Goal: Task Accomplishment & Management: Manage account settings

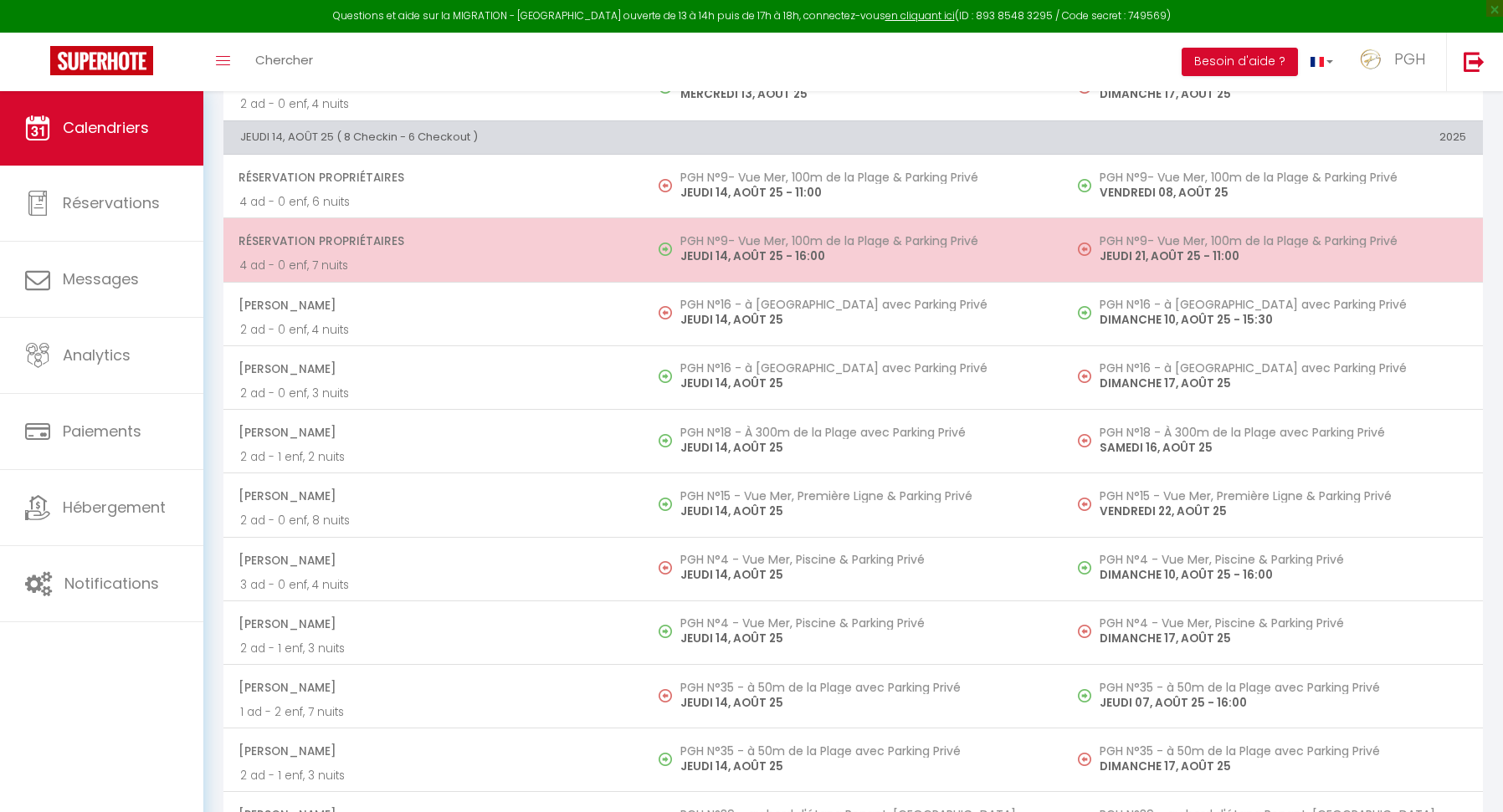
scroll to position [2493, 0]
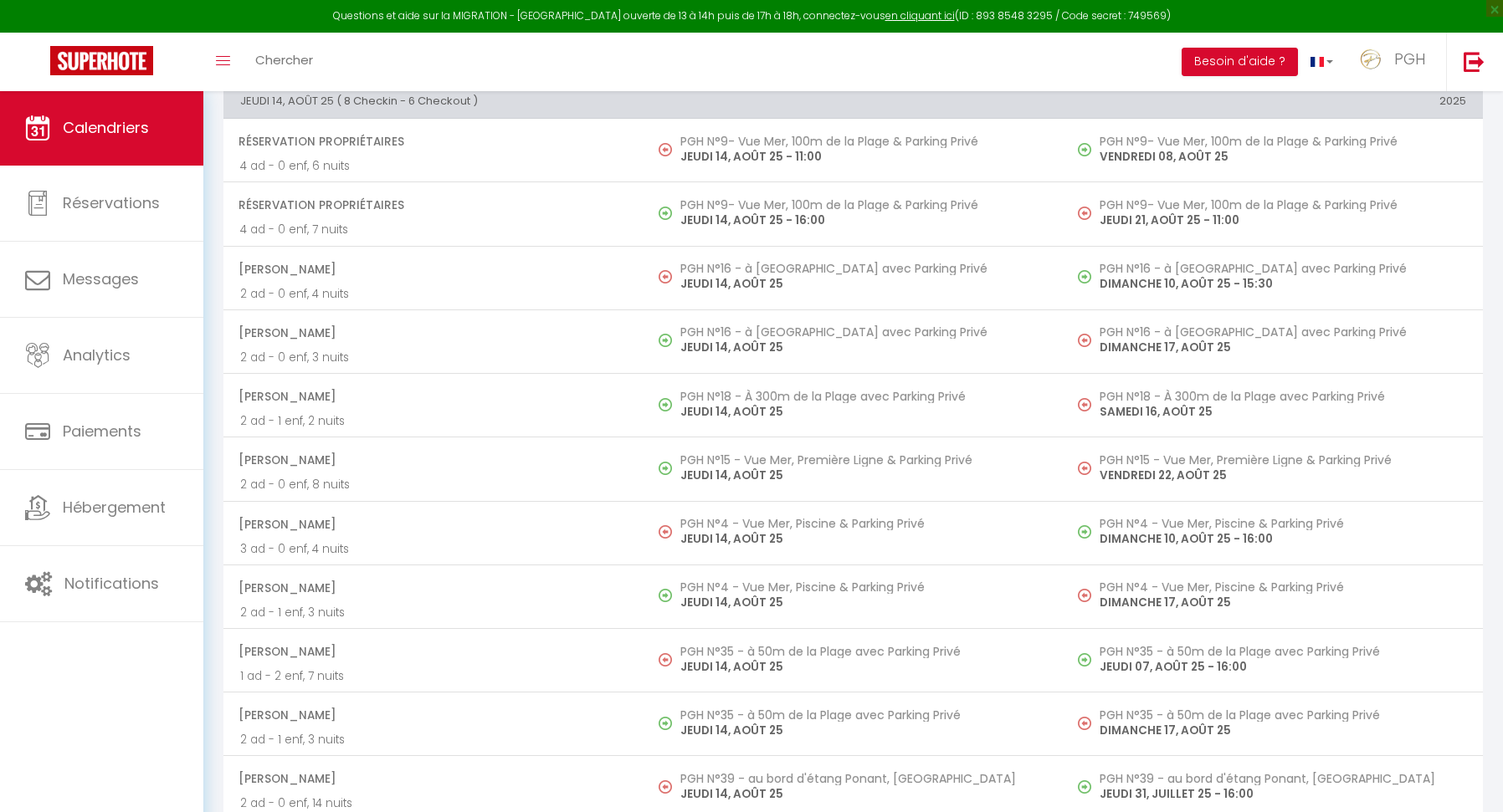
click at [429, 69] on div "Toggle menubar Chercher BUTTON Besoin d'aide ? PGH Paramètres Équipe" at bounding box center [805, 62] width 1369 height 58
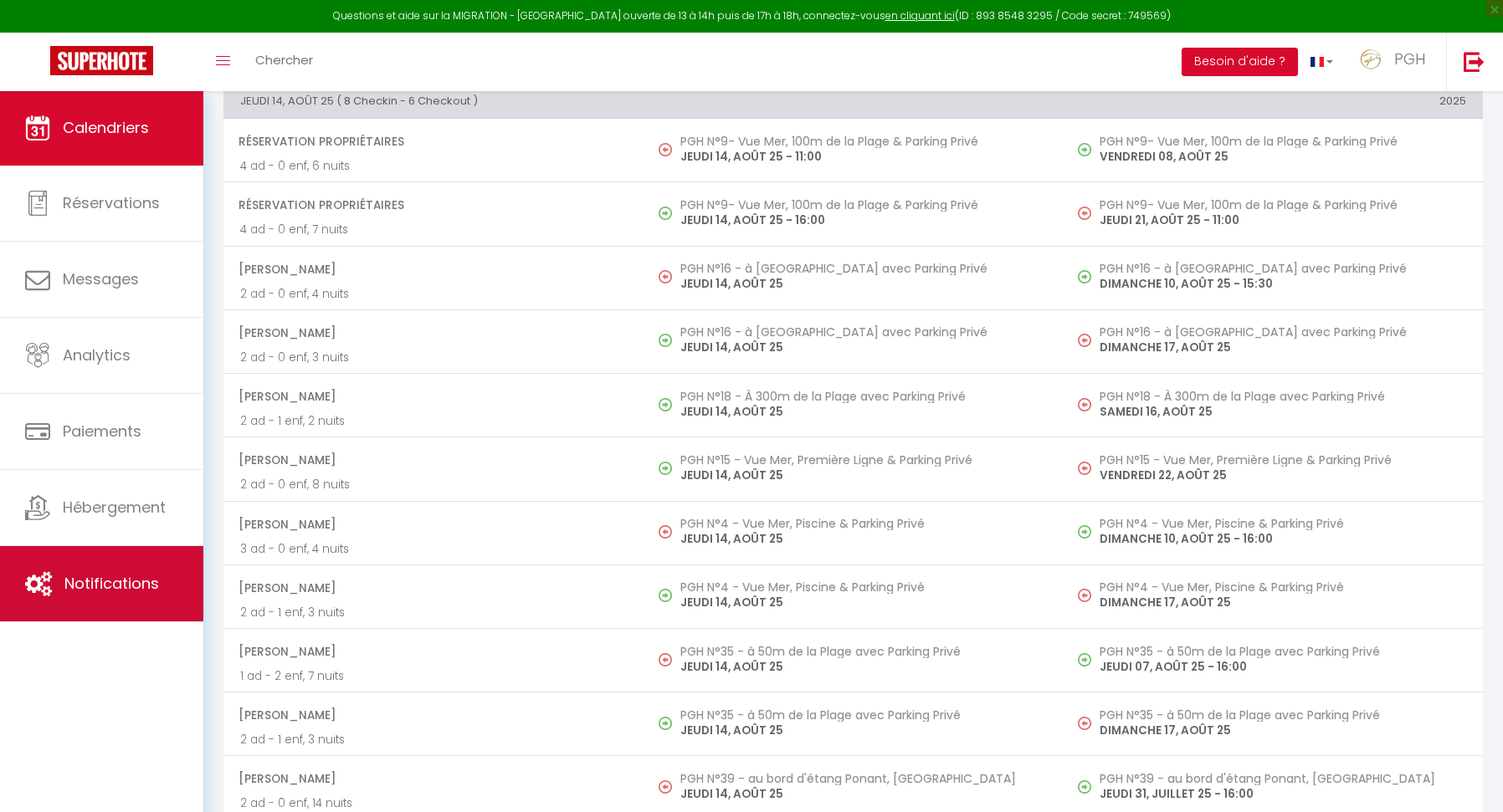
click at [105, 590] on span "Notifications" at bounding box center [112, 583] width 95 height 21
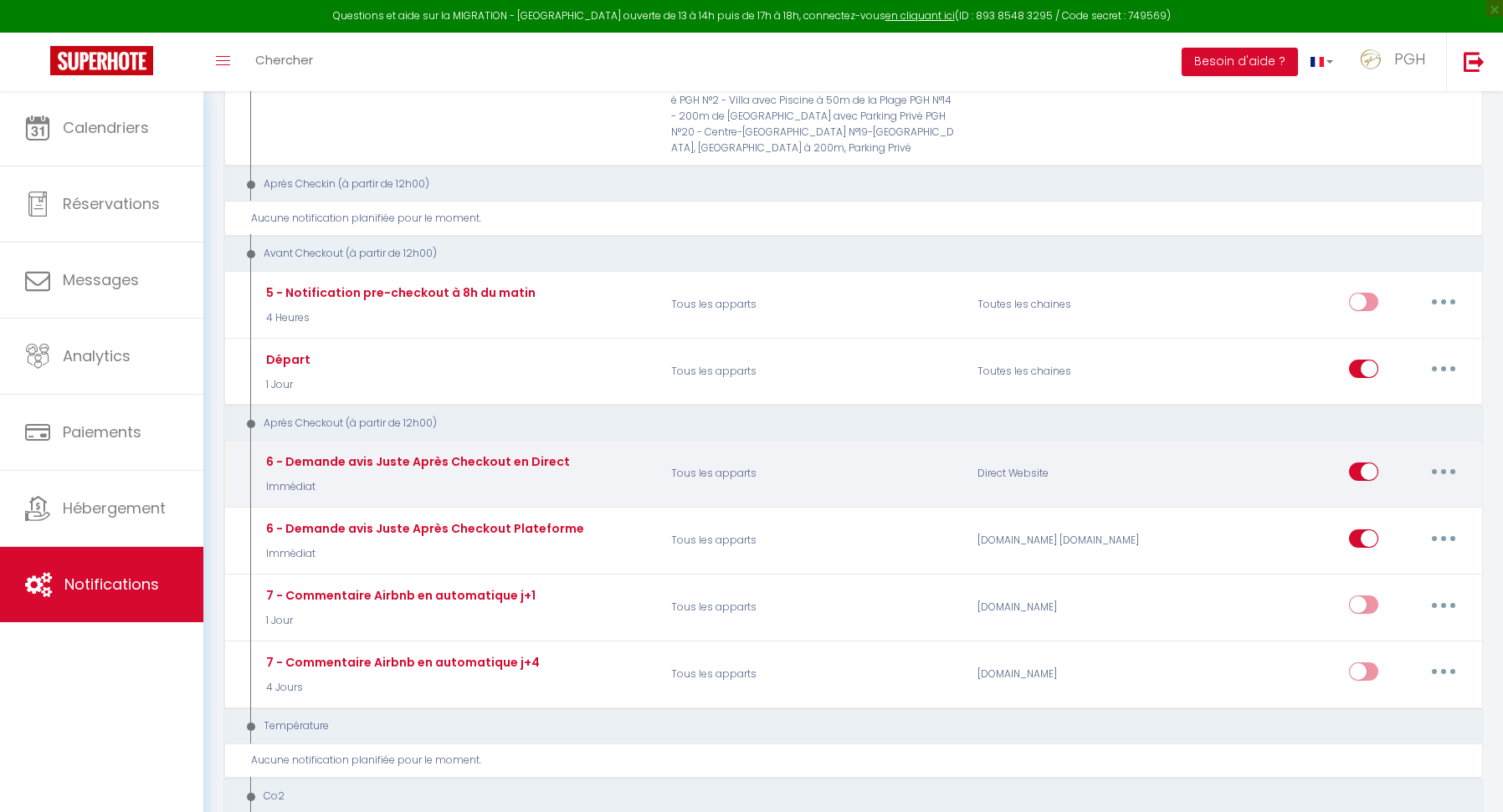
scroll to position [1320, 0]
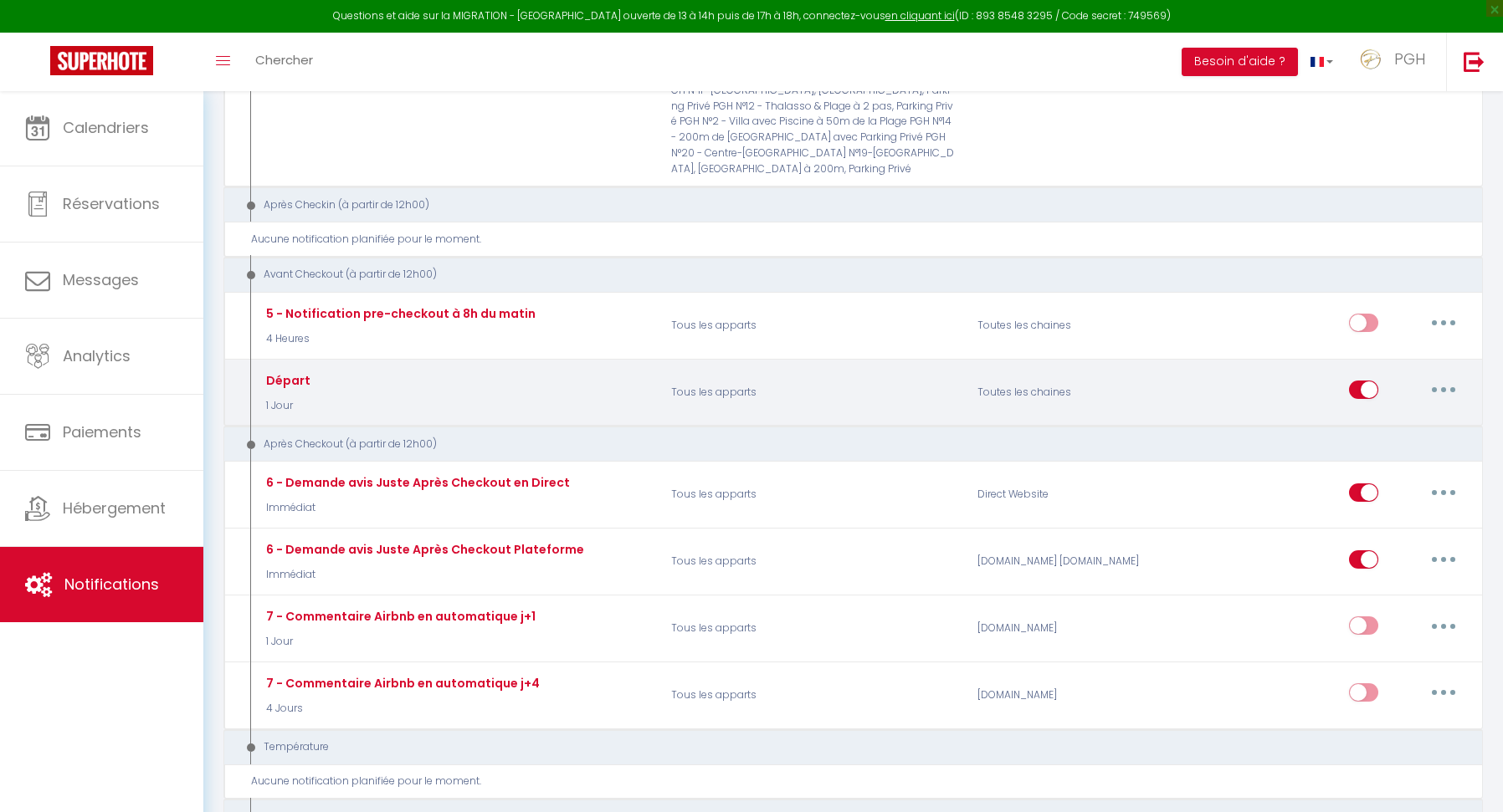
click at [1445, 376] on button "button" at bounding box center [1444, 389] width 47 height 27
click at [1365, 414] on link "Editer" at bounding box center [1400, 429] width 124 height 28
type input "Départ"
select select "4"
select select "1 Jour"
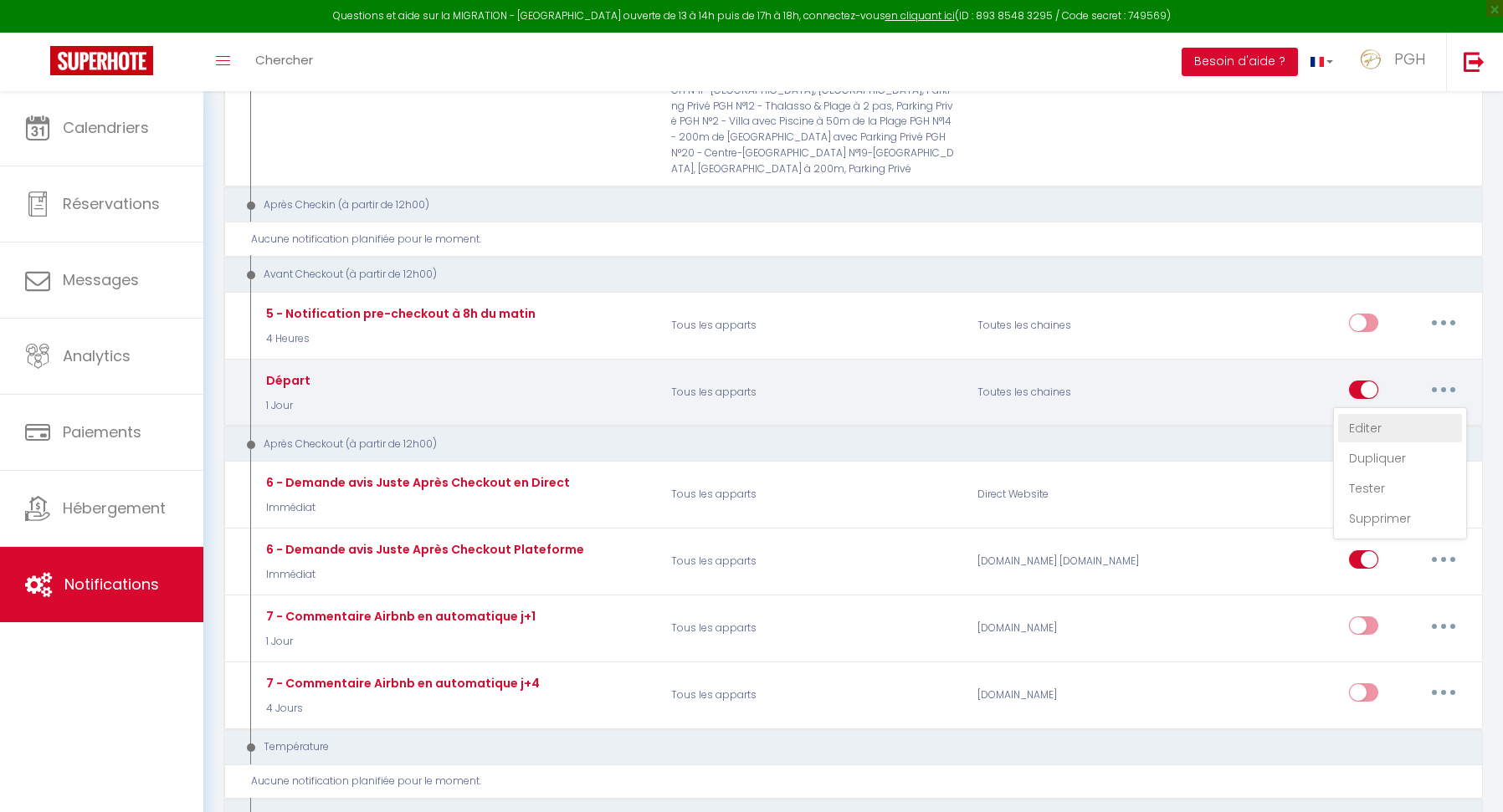
select select
checkbox input "true"
checkbox input "false"
radio input "true"
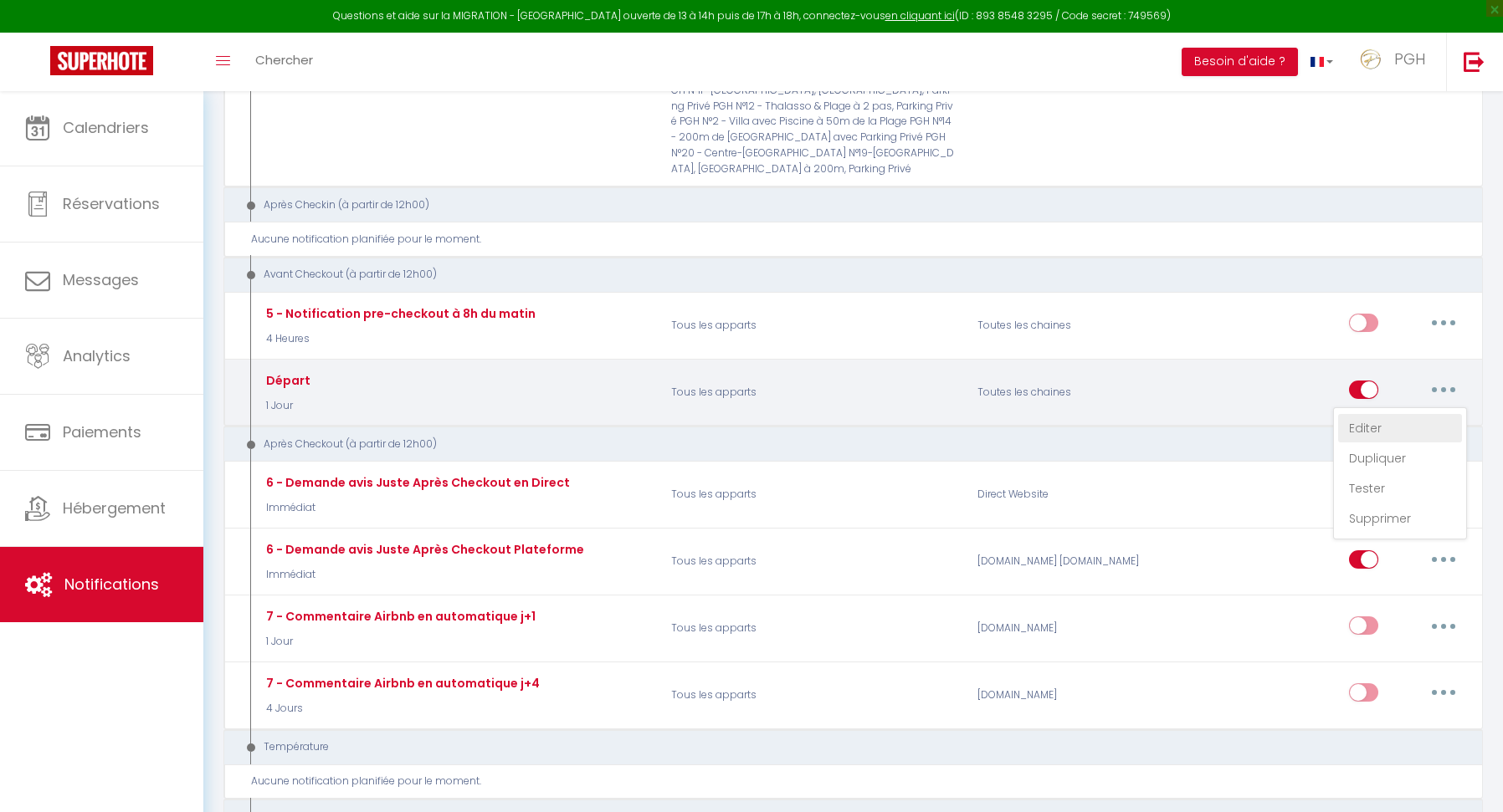
type input "Procédure pour le départ de l'hebergement [RENTAL:NAME]"
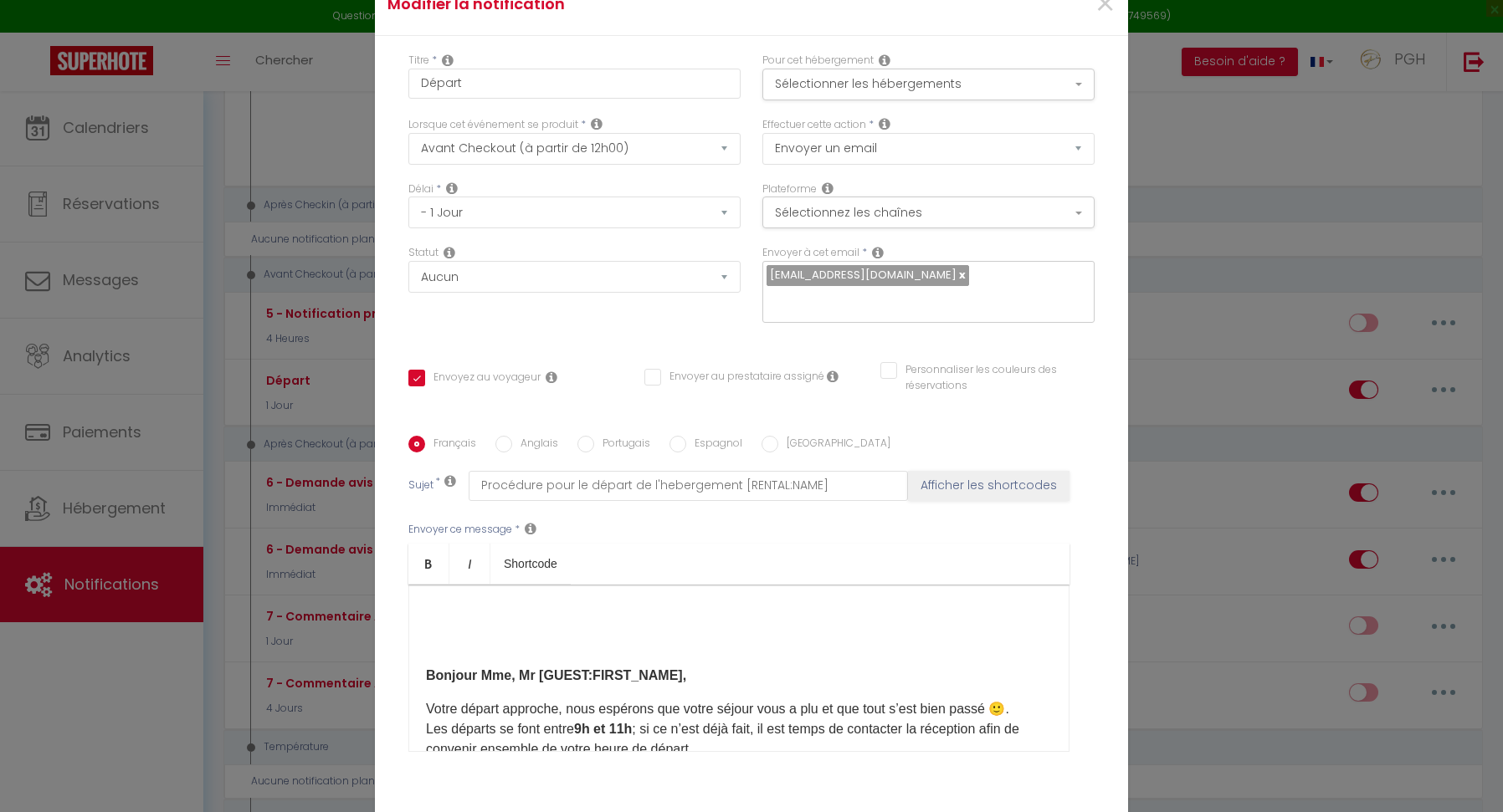
scroll to position [36, 0]
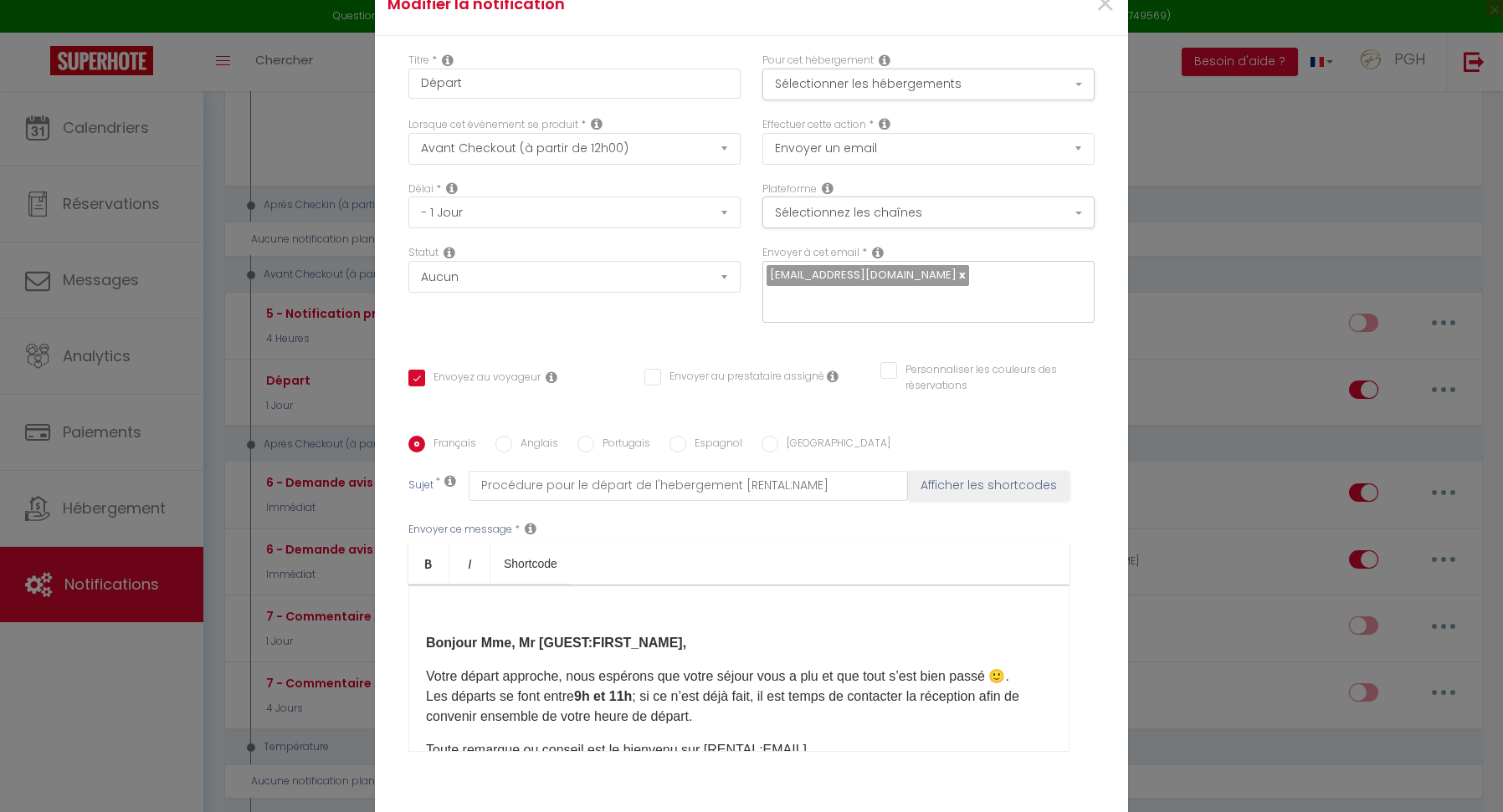
click at [631, 698] on strong "9h et 11h" at bounding box center [603, 696] width 58 height 14
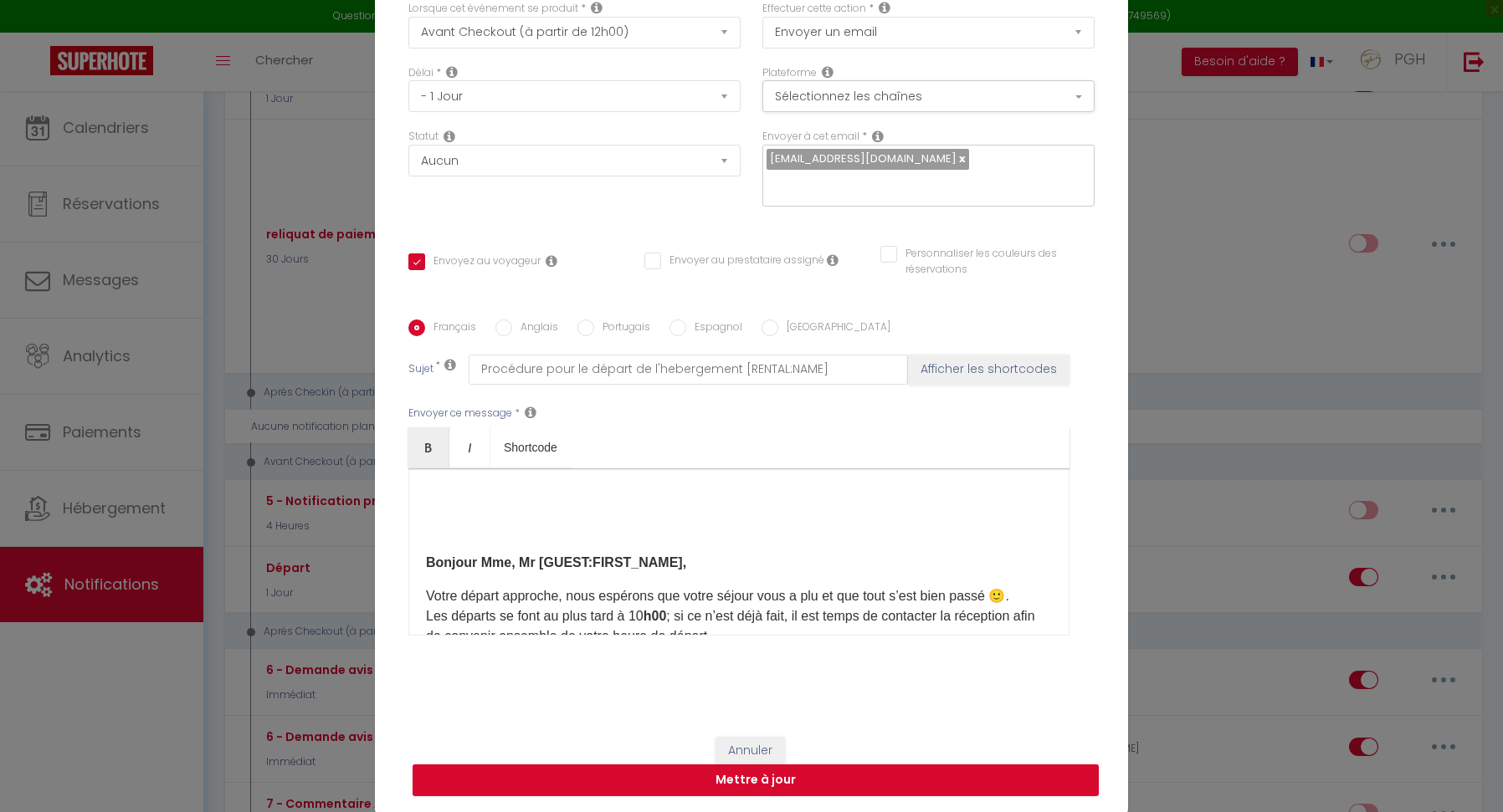
scroll to position [226, 0]
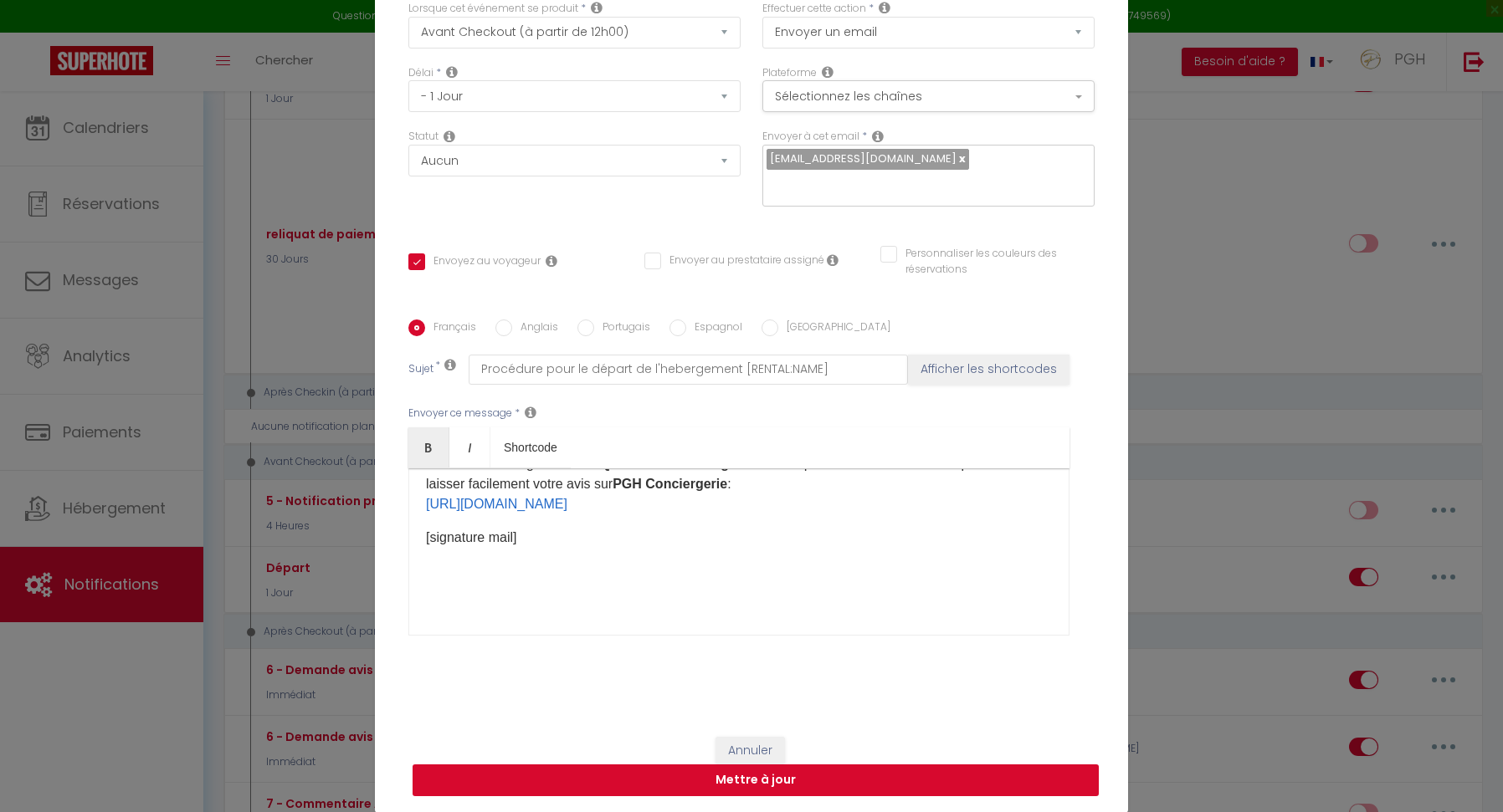
click at [732, 776] on button "Mettre à jour" at bounding box center [755, 780] width 686 height 32
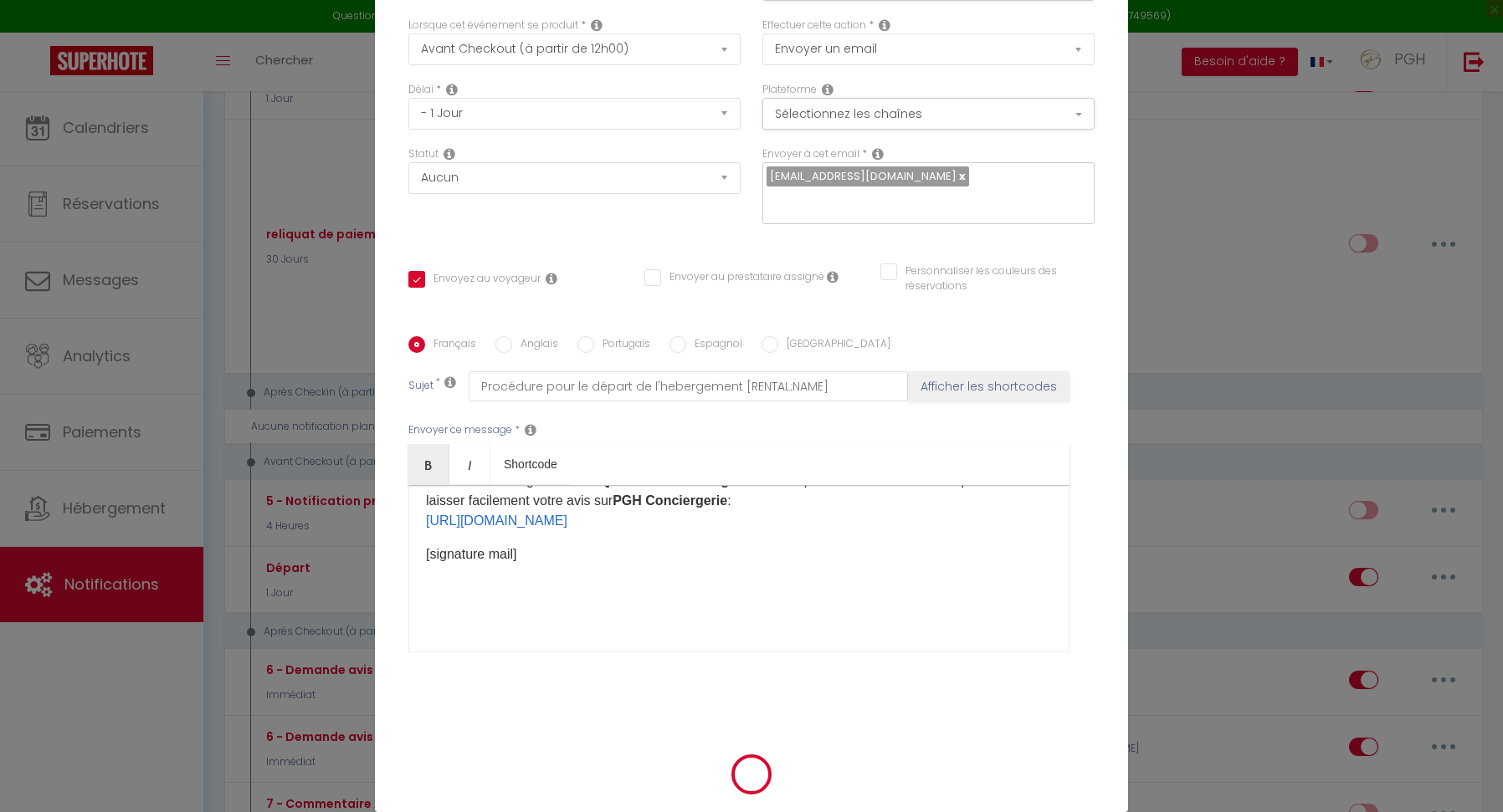
checkbox input "true"
checkbox input "false"
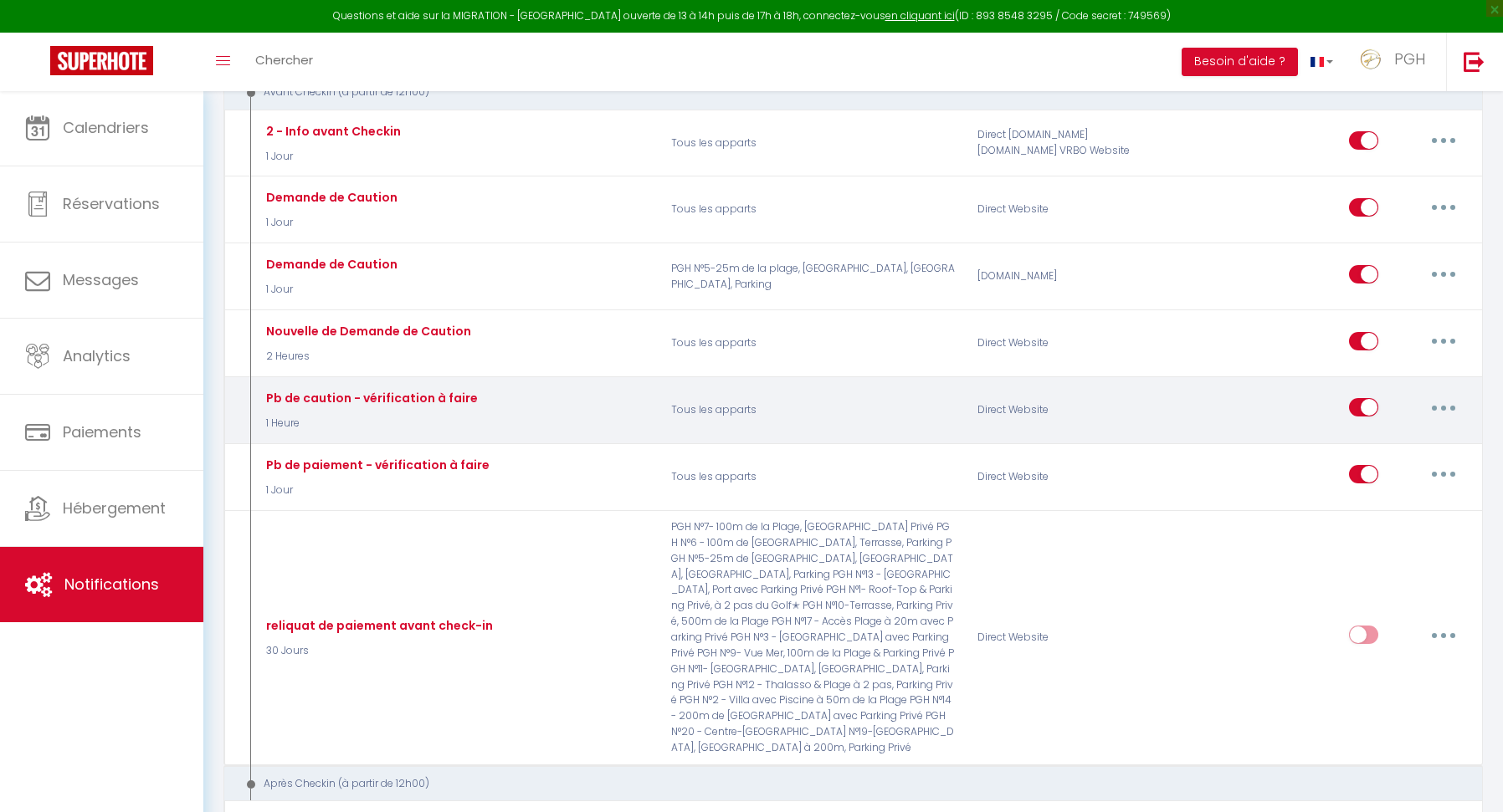
scroll to position [0, 0]
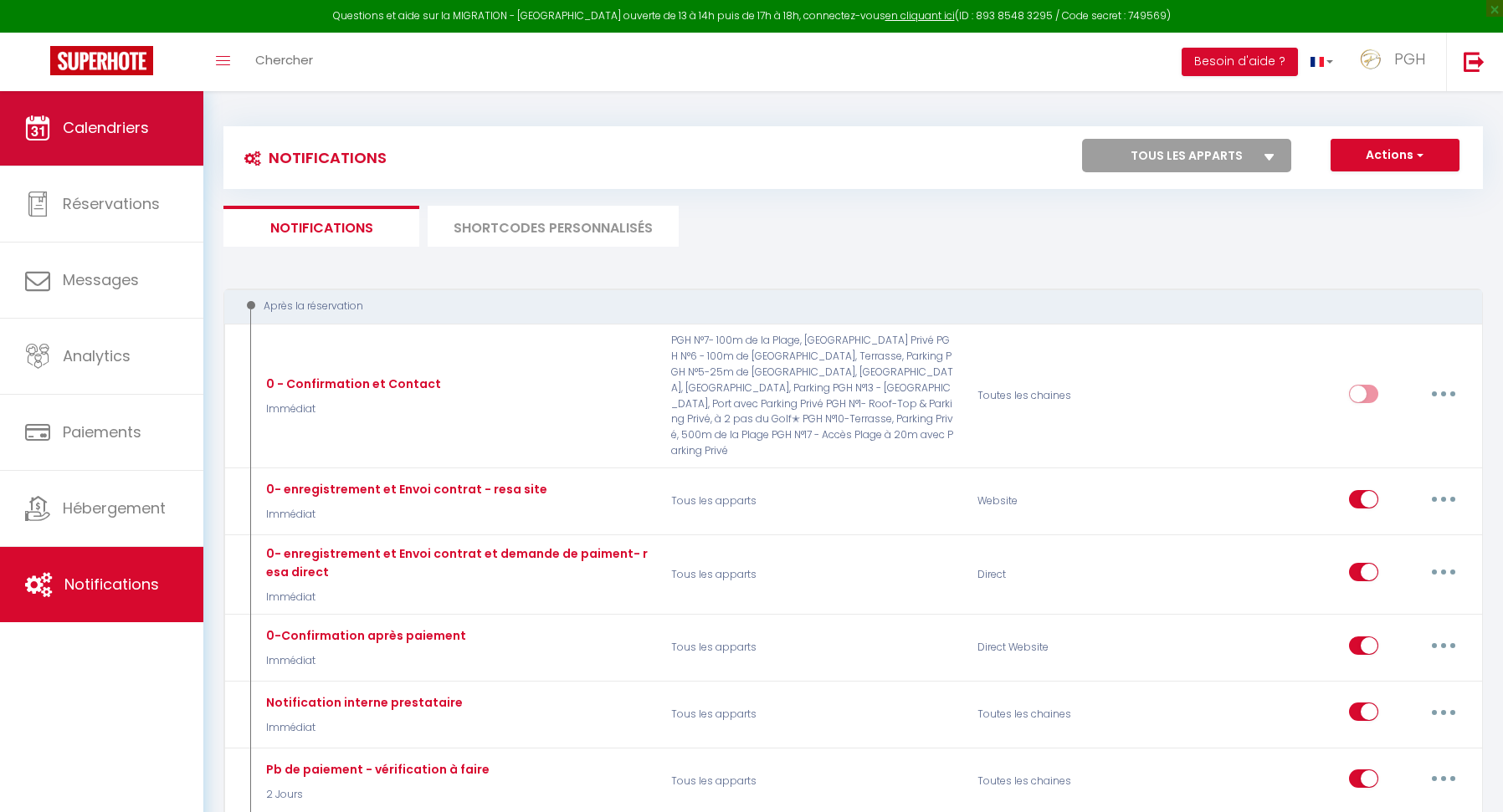
click at [113, 134] on span "Calendriers" at bounding box center [106, 128] width 86 height 21
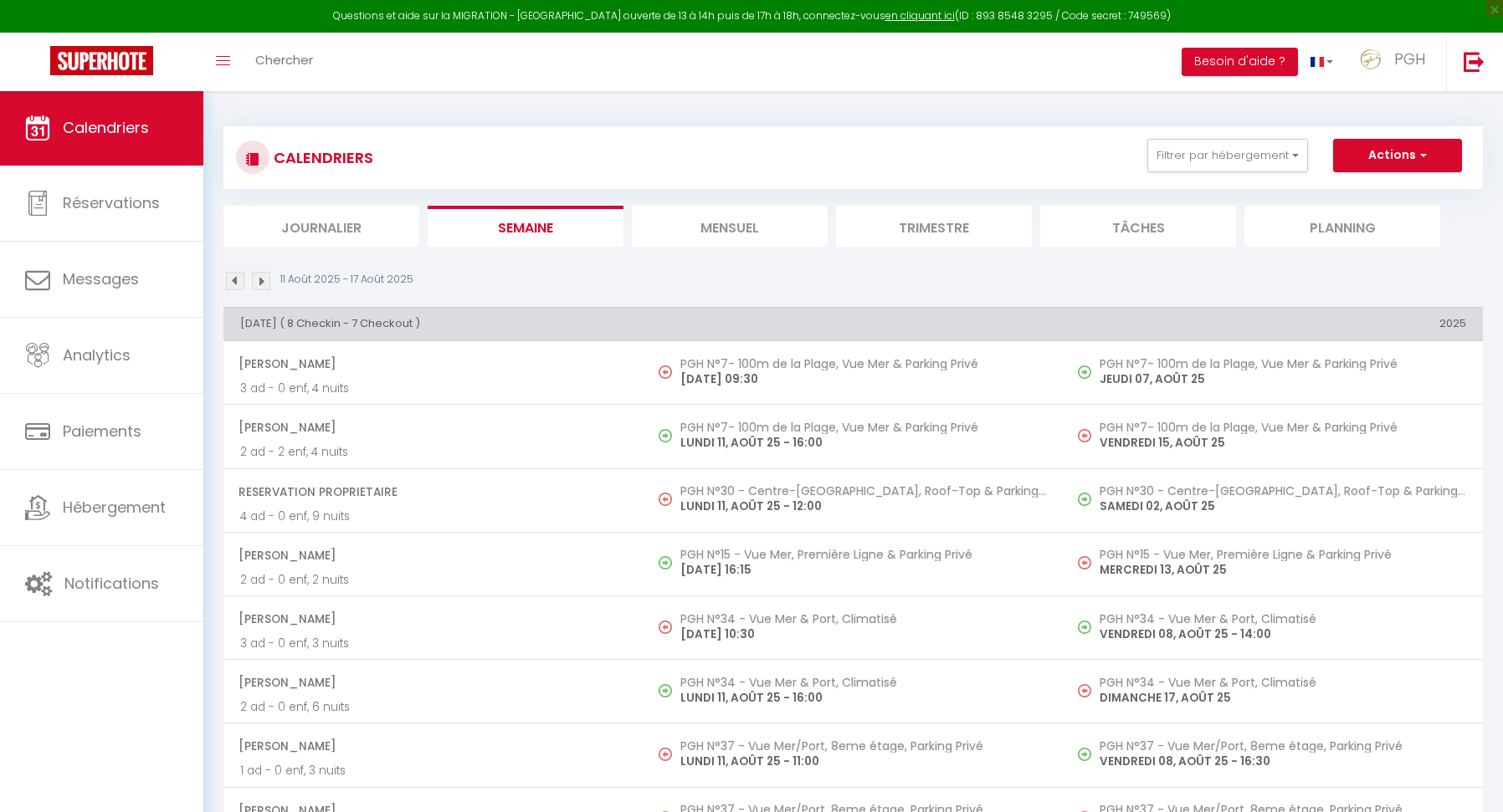
click at [755, 229] on li "Mensuel" at bounding box center [729, 226] width 196 height 41
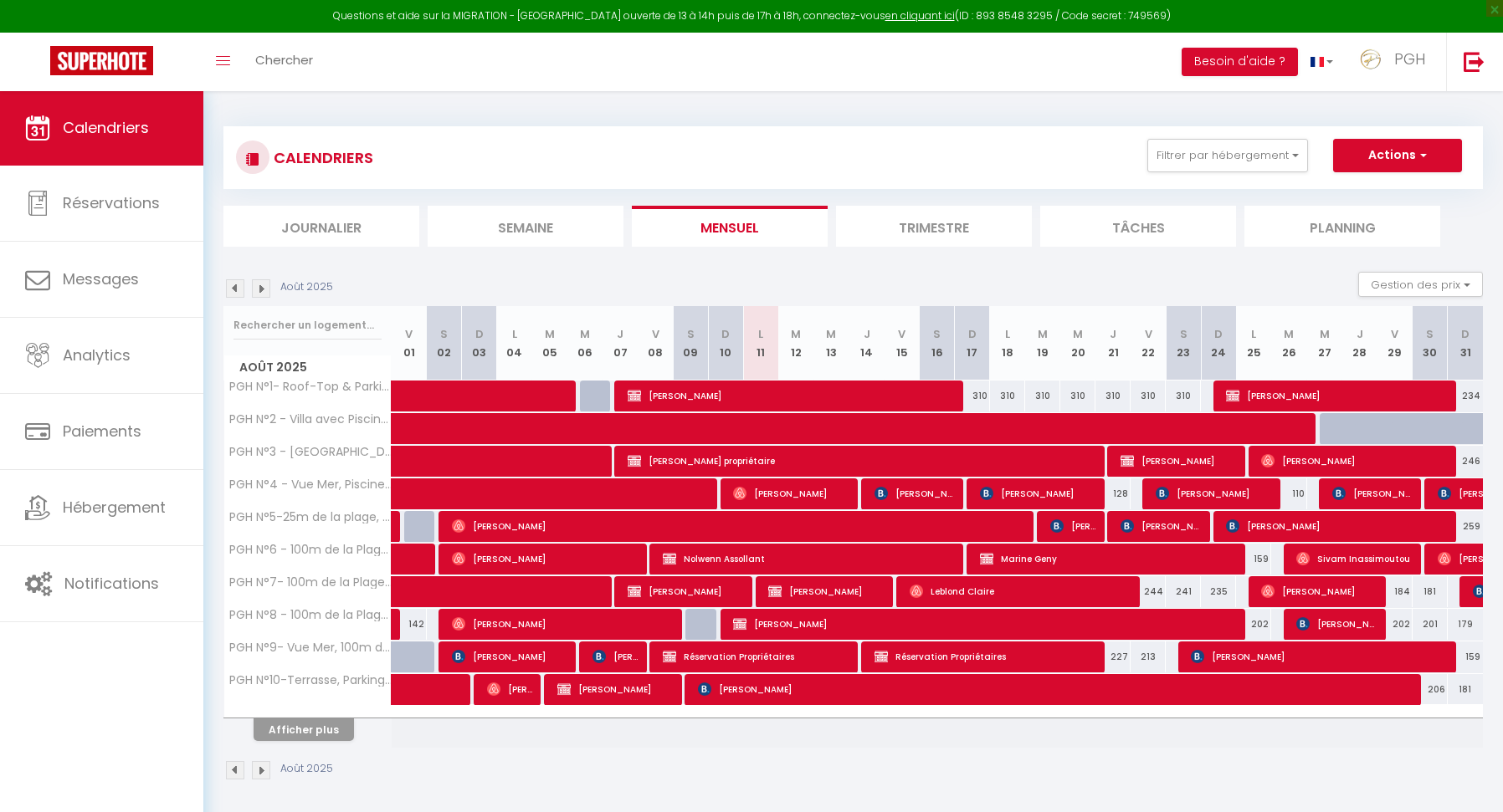
click at [755, 229] on li "Mensuel" at bounding box center [729, 226] width 196 height 41
